Goal: Transaction & Acquisition: Purchase product/service

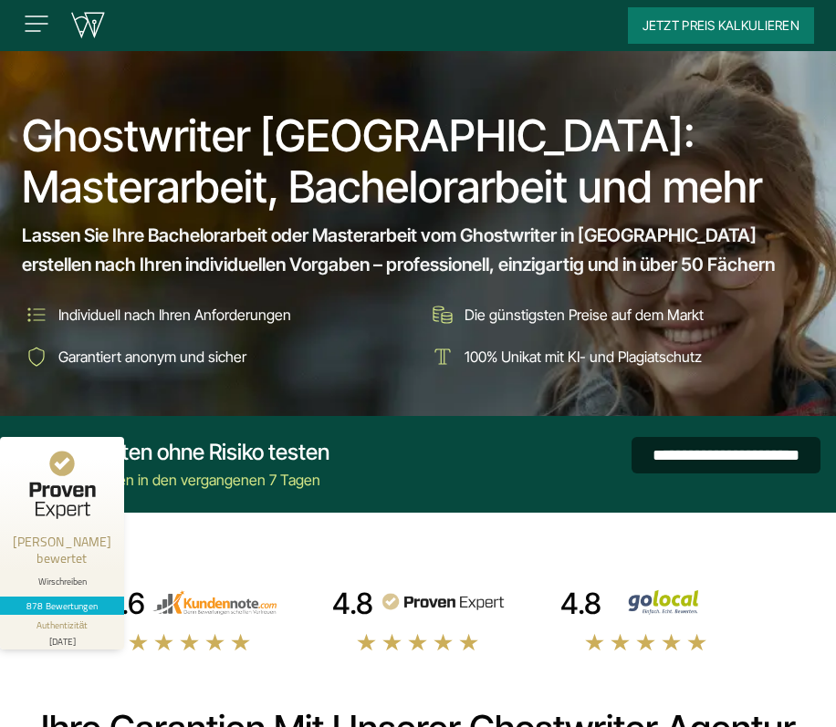
click at [632, 454] on input "**********" at bounding box center [726, 455] width 189 height 37
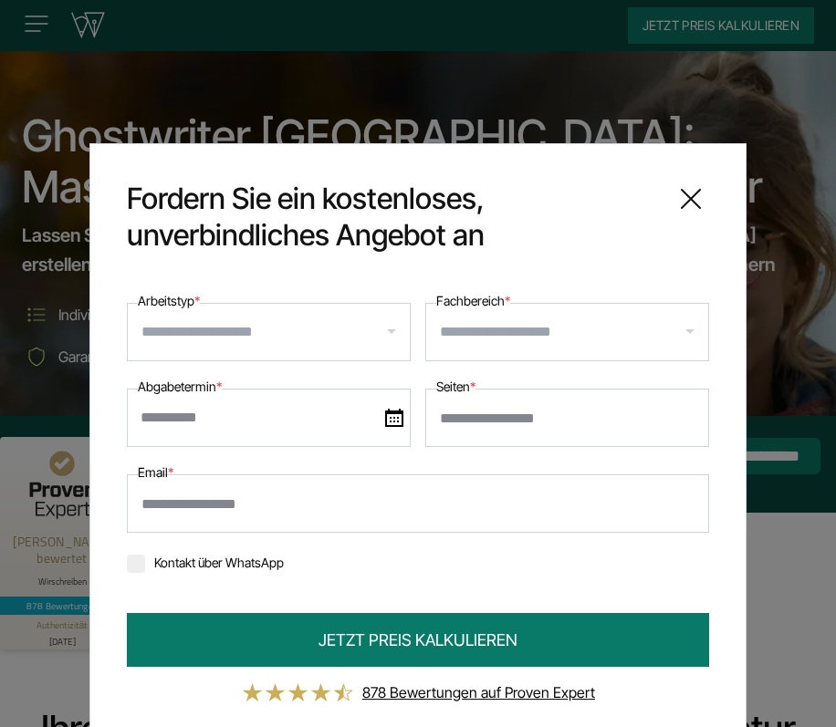
click at [568, 326] on input "Fachbereich *" at bounding box center [574, 332] width 268 height 29
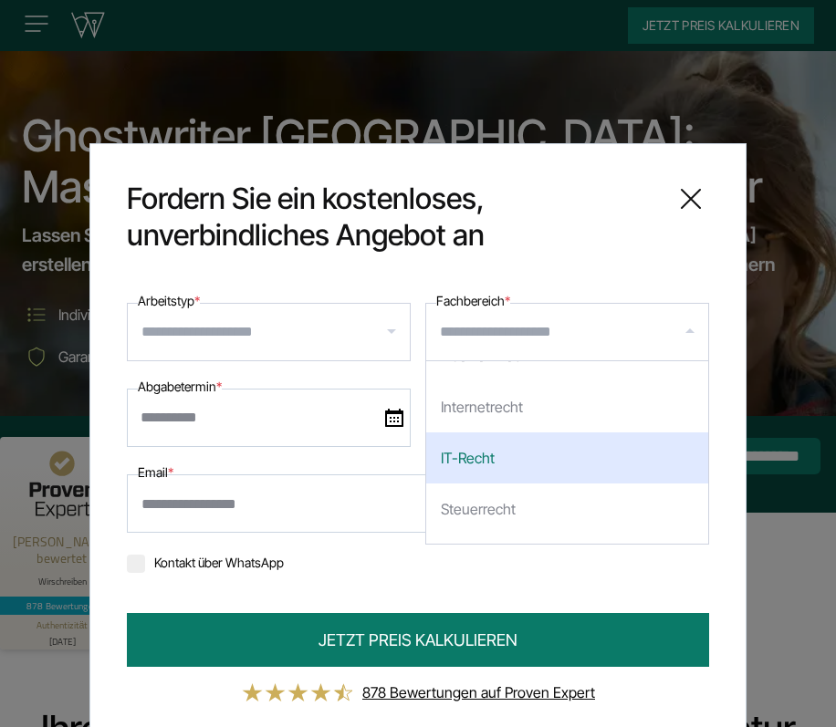
scroll to position [1003, 0]
type input "**"
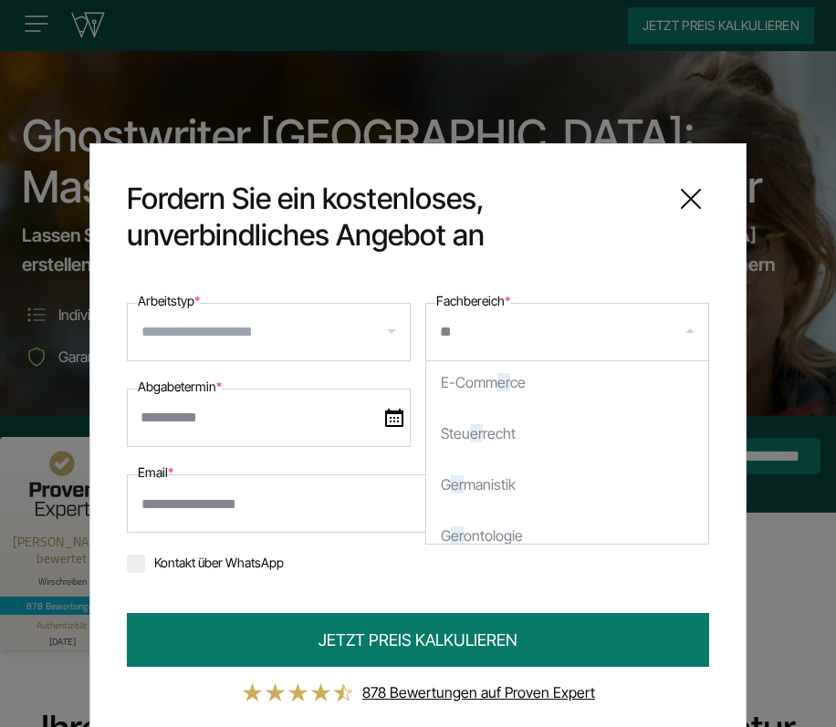
scroll to position [0, 0]
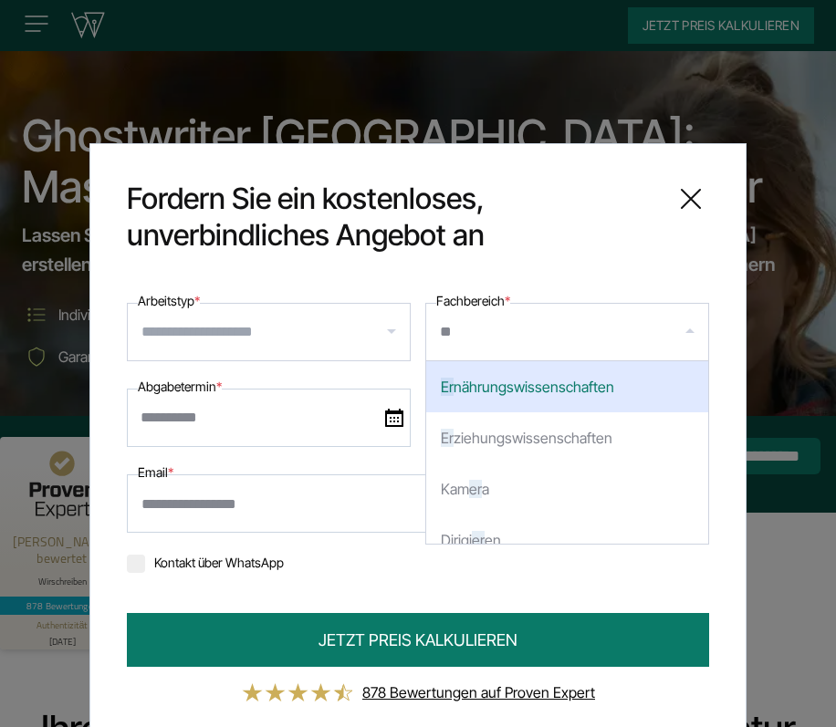
click at [514, 439] on div "Er ziehungswissenschaften" at bounding box center [567, 438] width 282 height 51
select select "***"
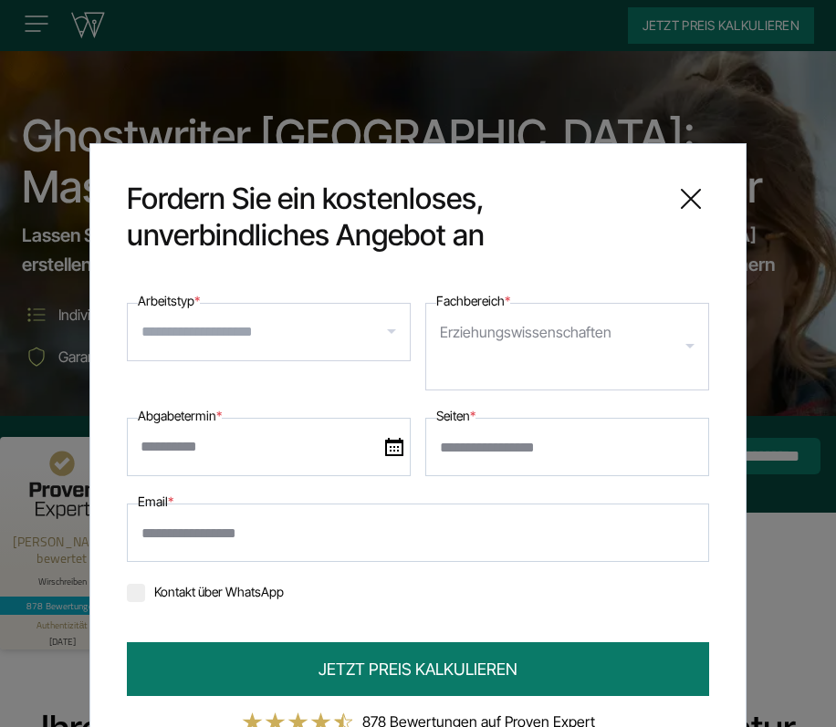
click at [247, 335] on input "Arbeitstyp *" at bounding box center [275, 332] width 268 height 29
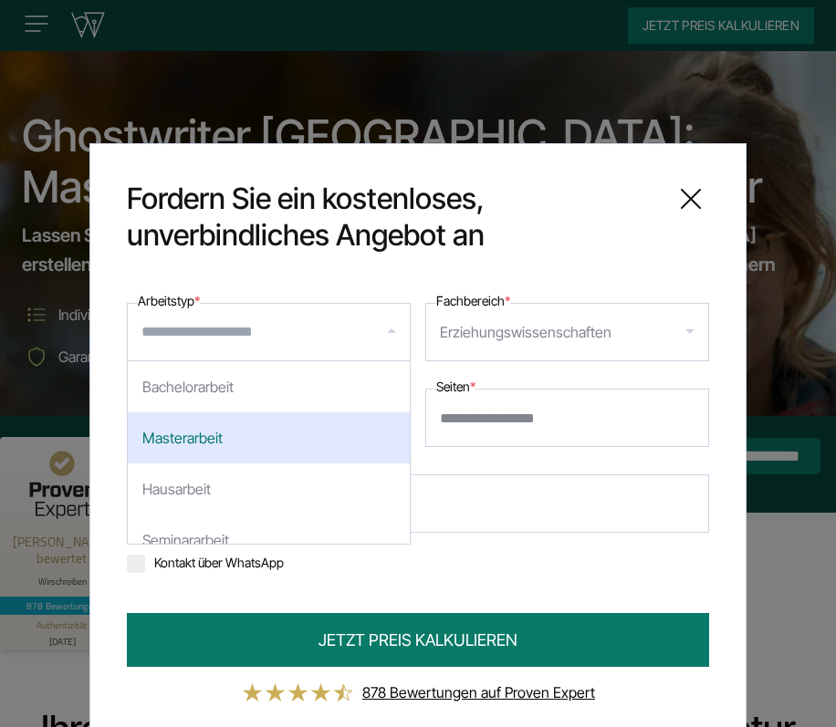
scroll to position [74, 0]
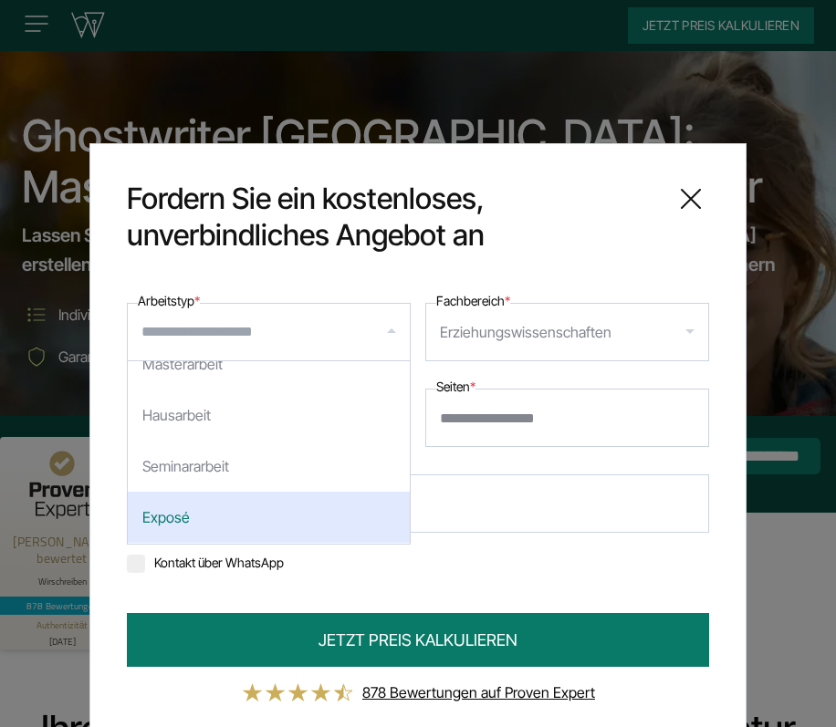
click at [222, 492] on div "Exposé" at bounding box center [269, 517] width 282 height 51
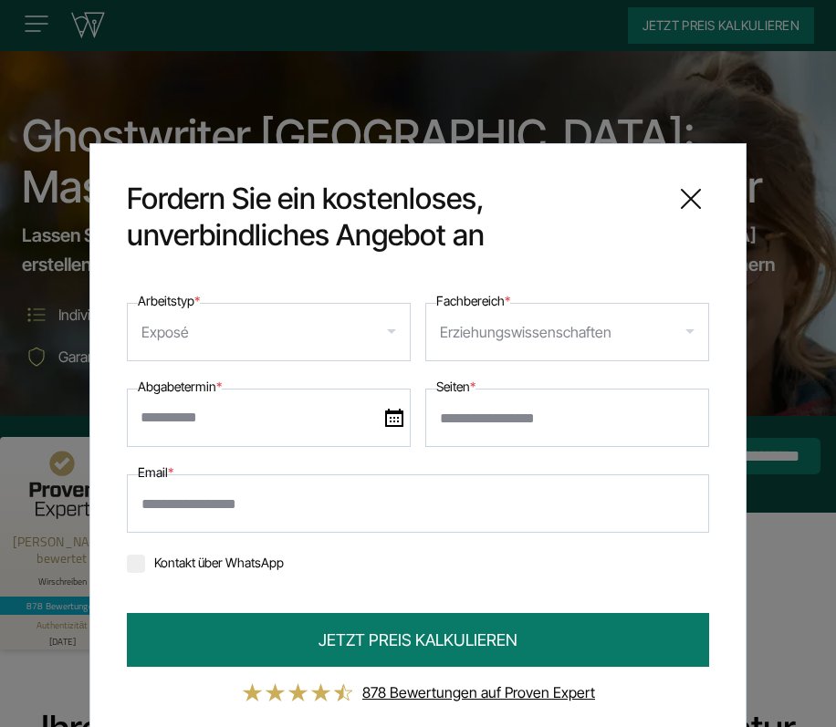
drag, startPoint x: 204, startPoint y: 342, endPoint x: 58, endPoint y: 299, distance: 152.2
click at [58, 299] on div "**********" at bounding box center [418, 363] width 836 height 727
click at [378, 321] on input "Arbeitstyp *" at bounding box center [300, 332] width 214 height 29
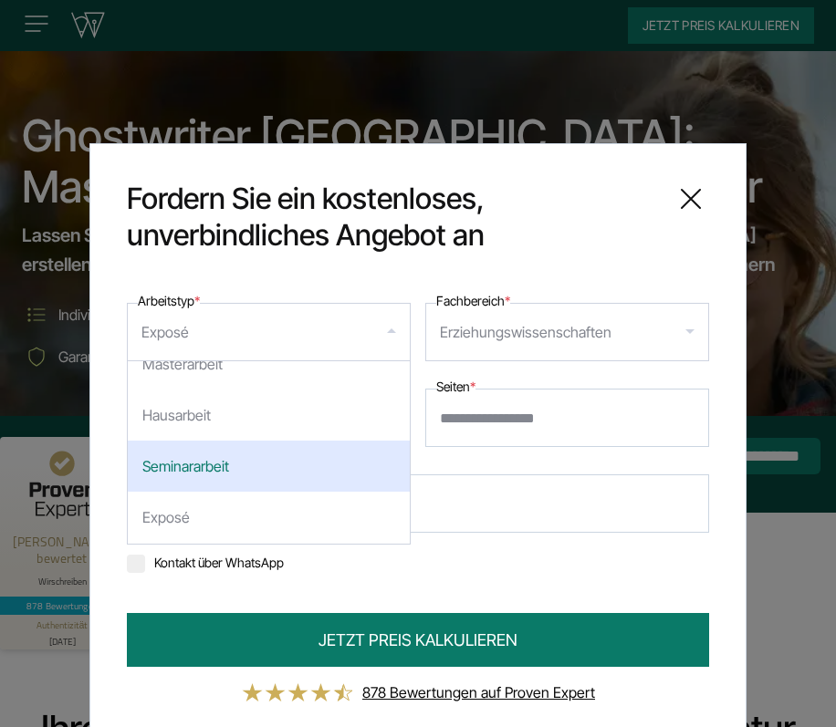
click at [257, 450] on div "Seminararbeit" at bounding box center [269, 466] width 282 height 51
select select "**"
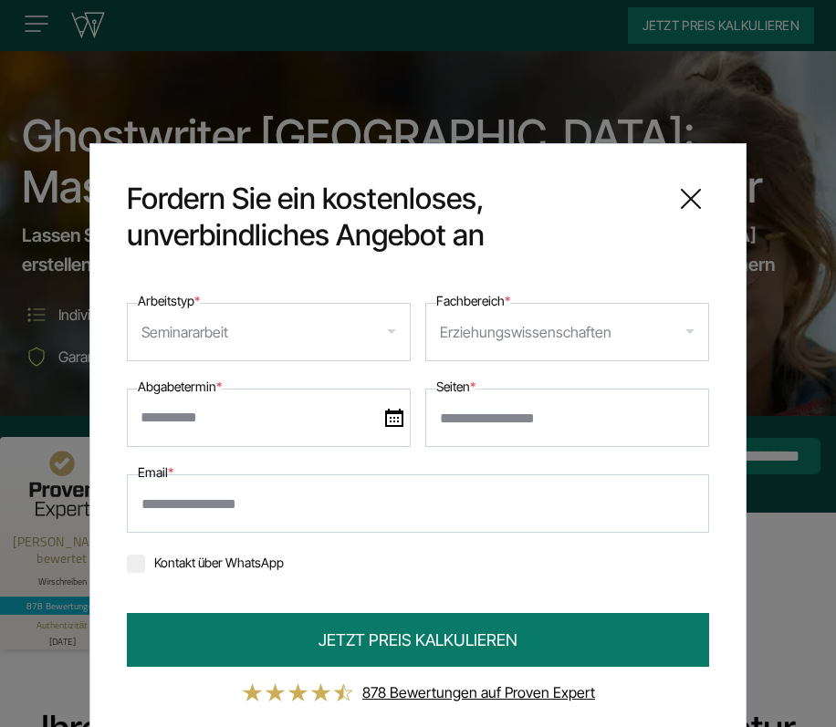
click at [504, 406] on input "Seiten *" at bounding box center [567, 418] width 284 height 58
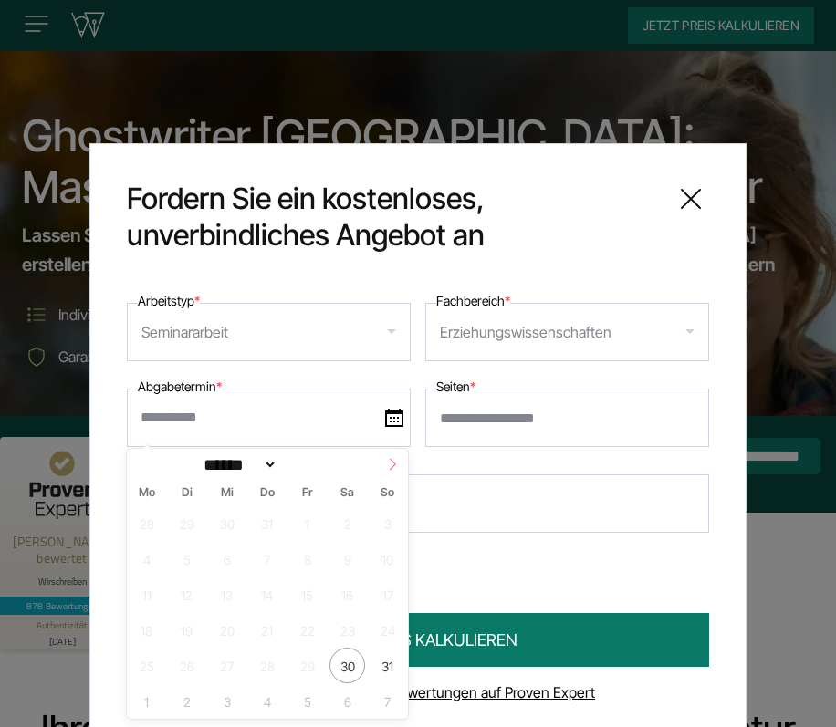
click at [391, 468] on icon at bounding box center [392, 464] width 13 height 13
select select "*"
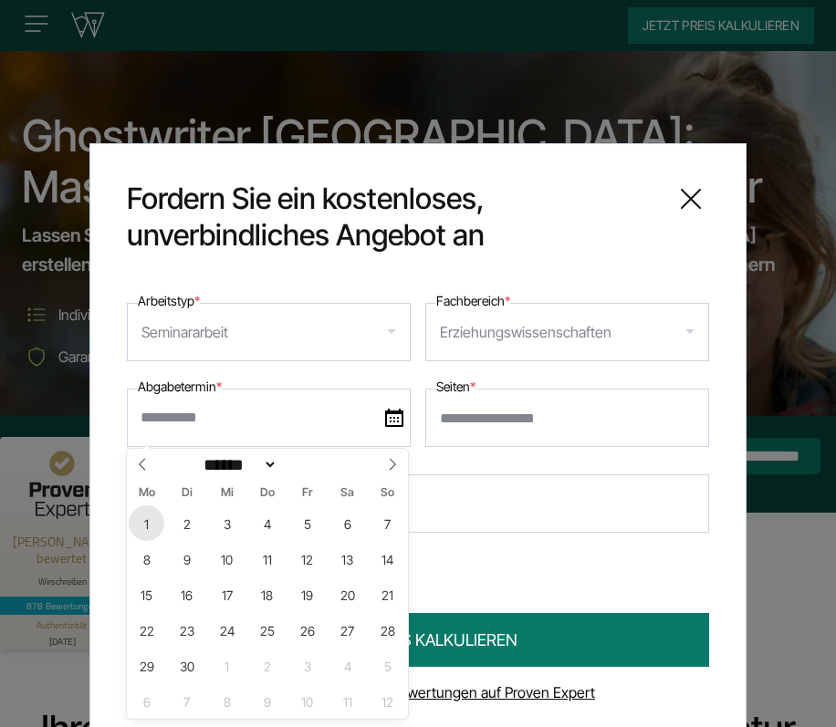
click at [147, 528] on span "1" at bounding box center [147, 524] width 36 height 36
type input "**********"
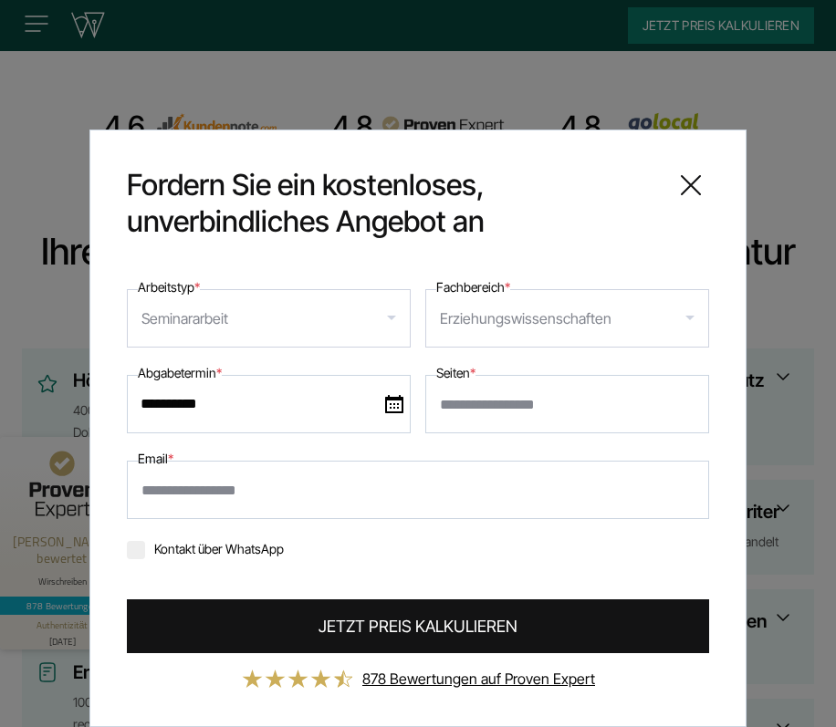
scroll to position [434, 0]
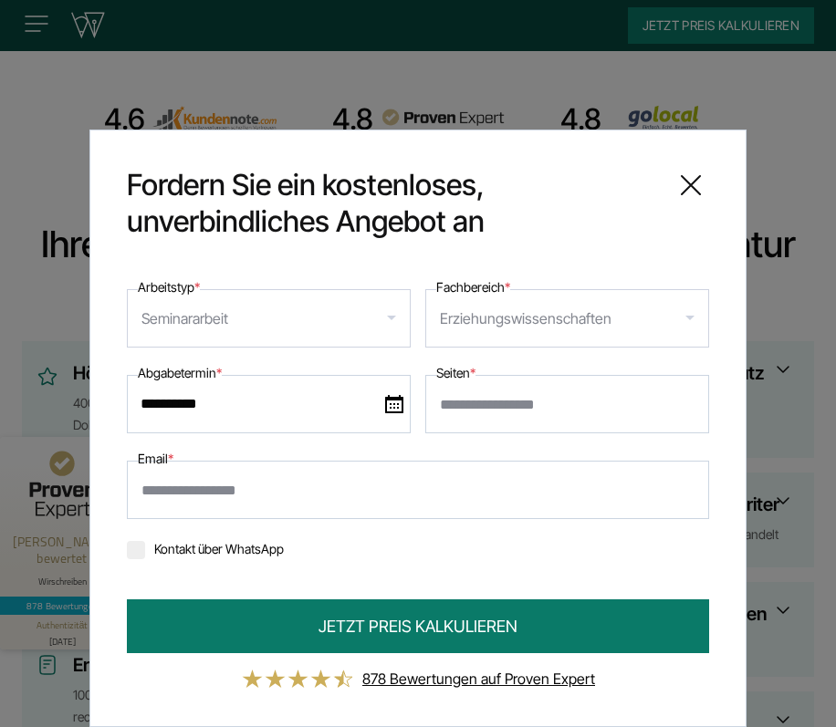
click at [698, 183] on icon at bounding box center [691, 185] width 37 height 37
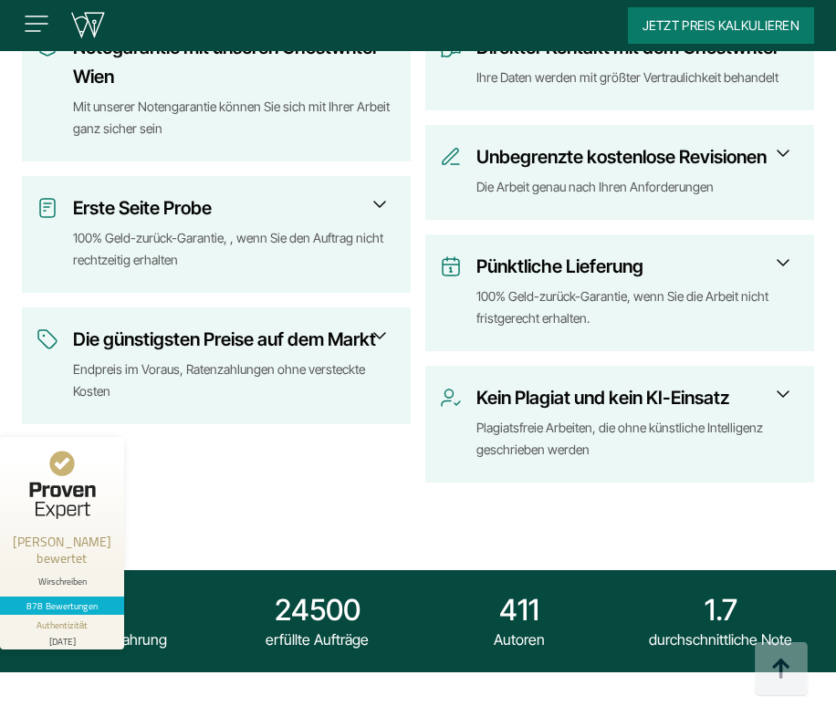
scroll to position [891, 0]
click at [173, 234] on div "100% Geld-zurück-Garantie, , wenn Sie den Auftrag nicht rechtzeitig erhalten" at bounding box center [234, 249] width 323 height 44
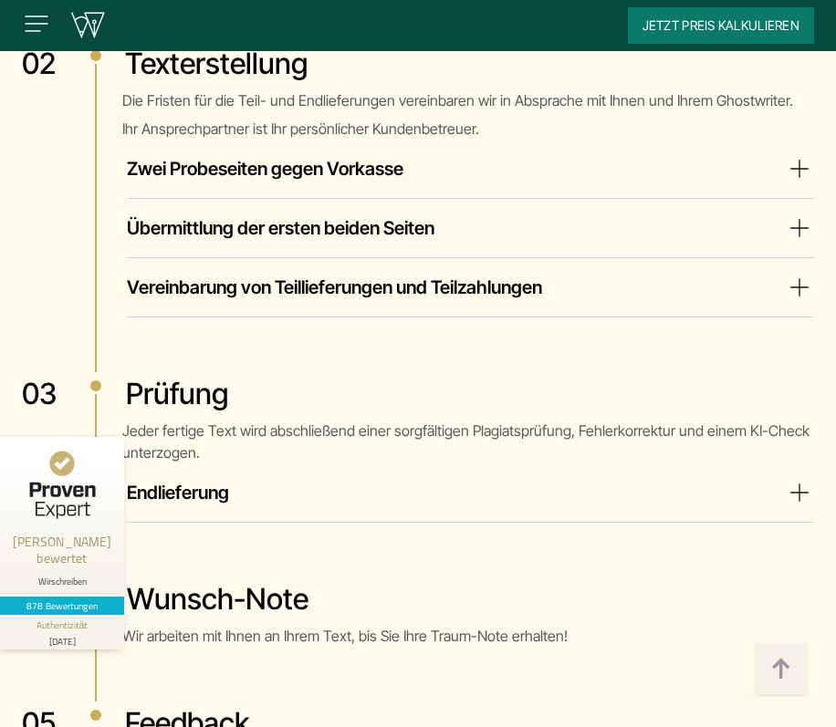
scroll to position [4283, 0]
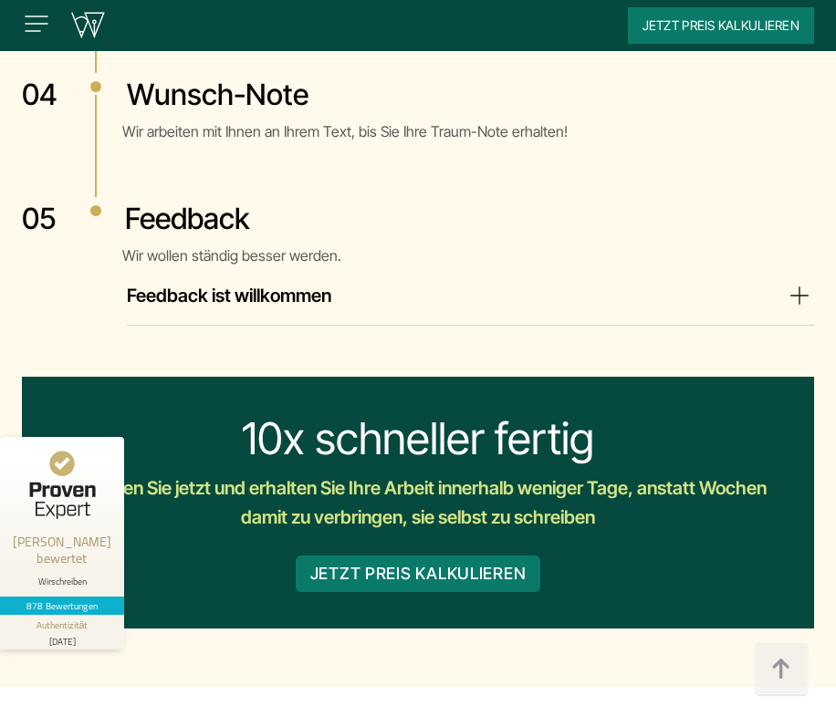
scroll to position [4830, 0]
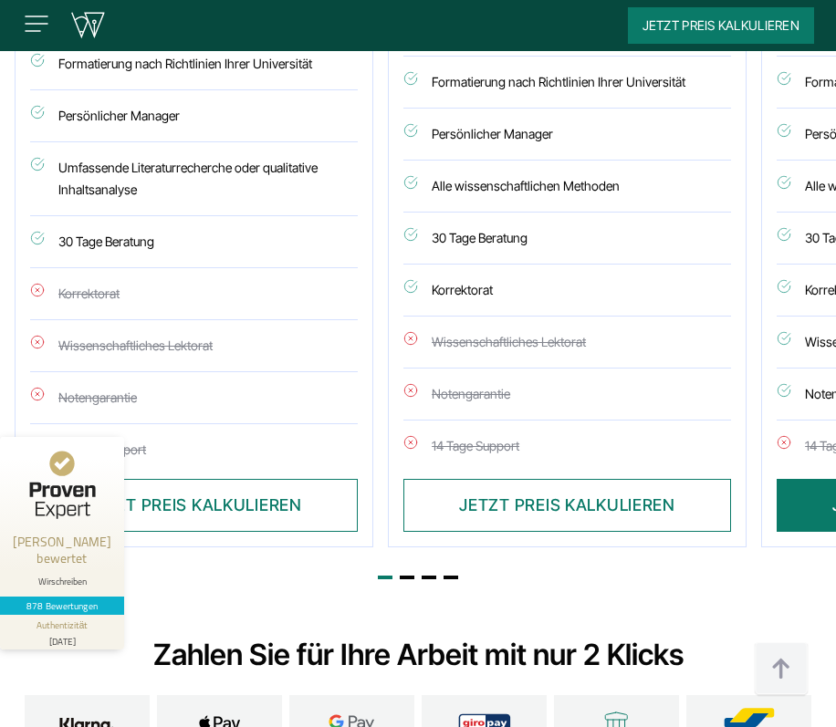
scroll to position [6438, 0]
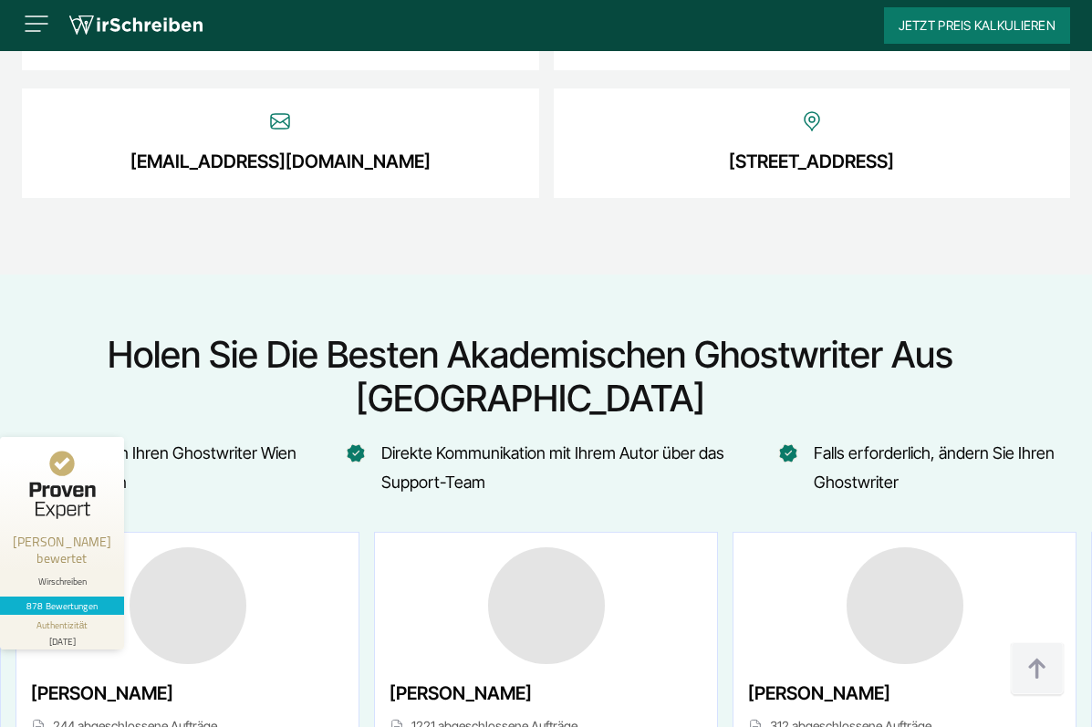
scroll to position [7883, 0]
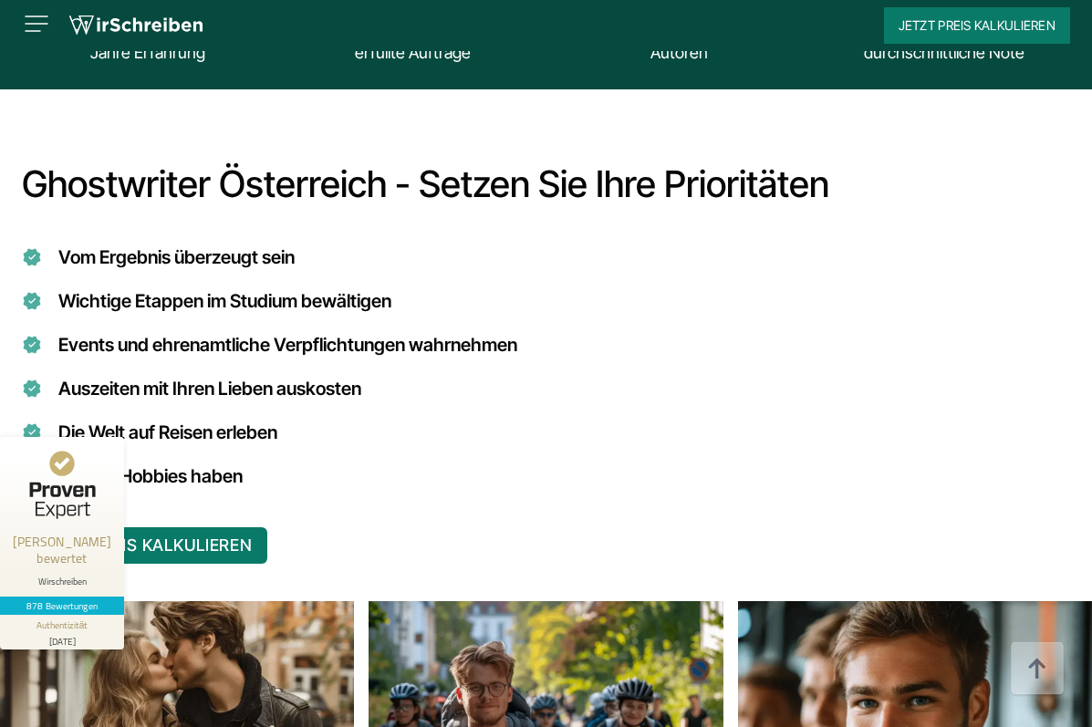
scroll to position [1505, 0]
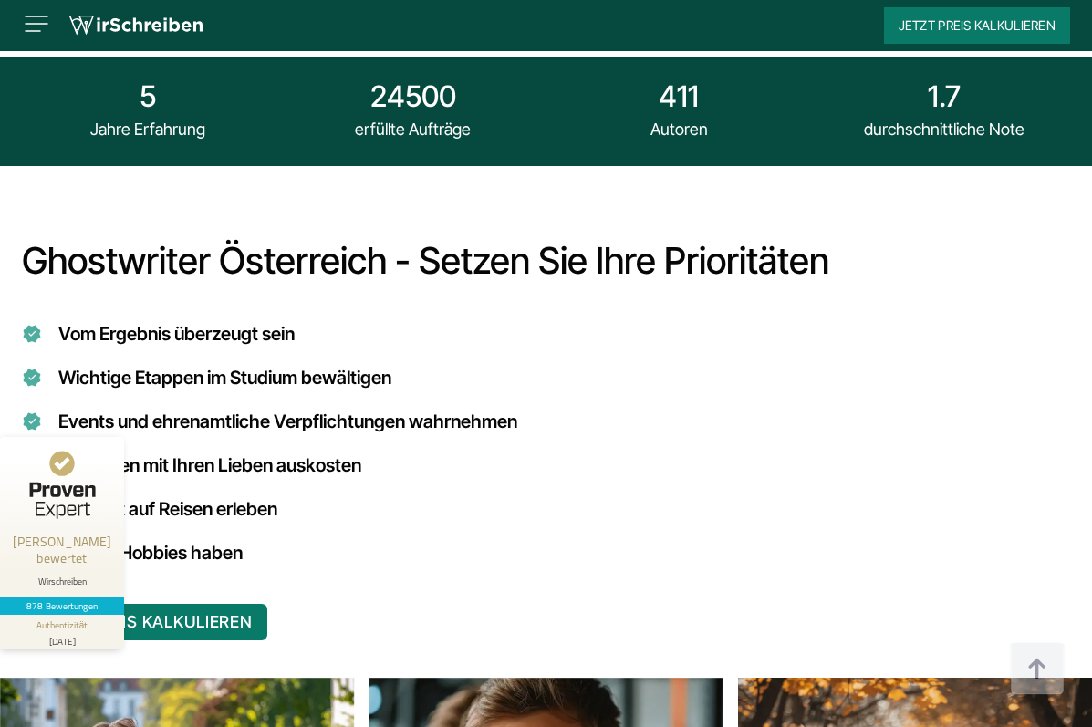
click at [37, 30] on img at bounding box center [36, 23] width 29 height 29
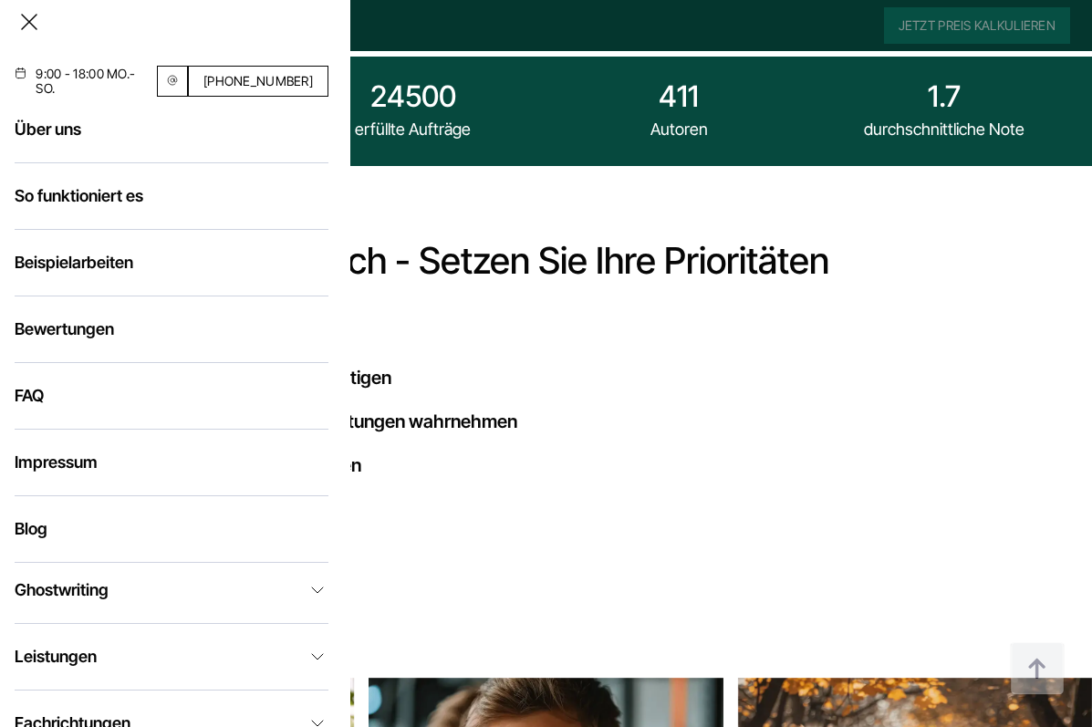
click at [24, 24] on img at bounding box center [29, 21] width 29 height 29
